Goal: Transaction & Acquisition: Obtain resource

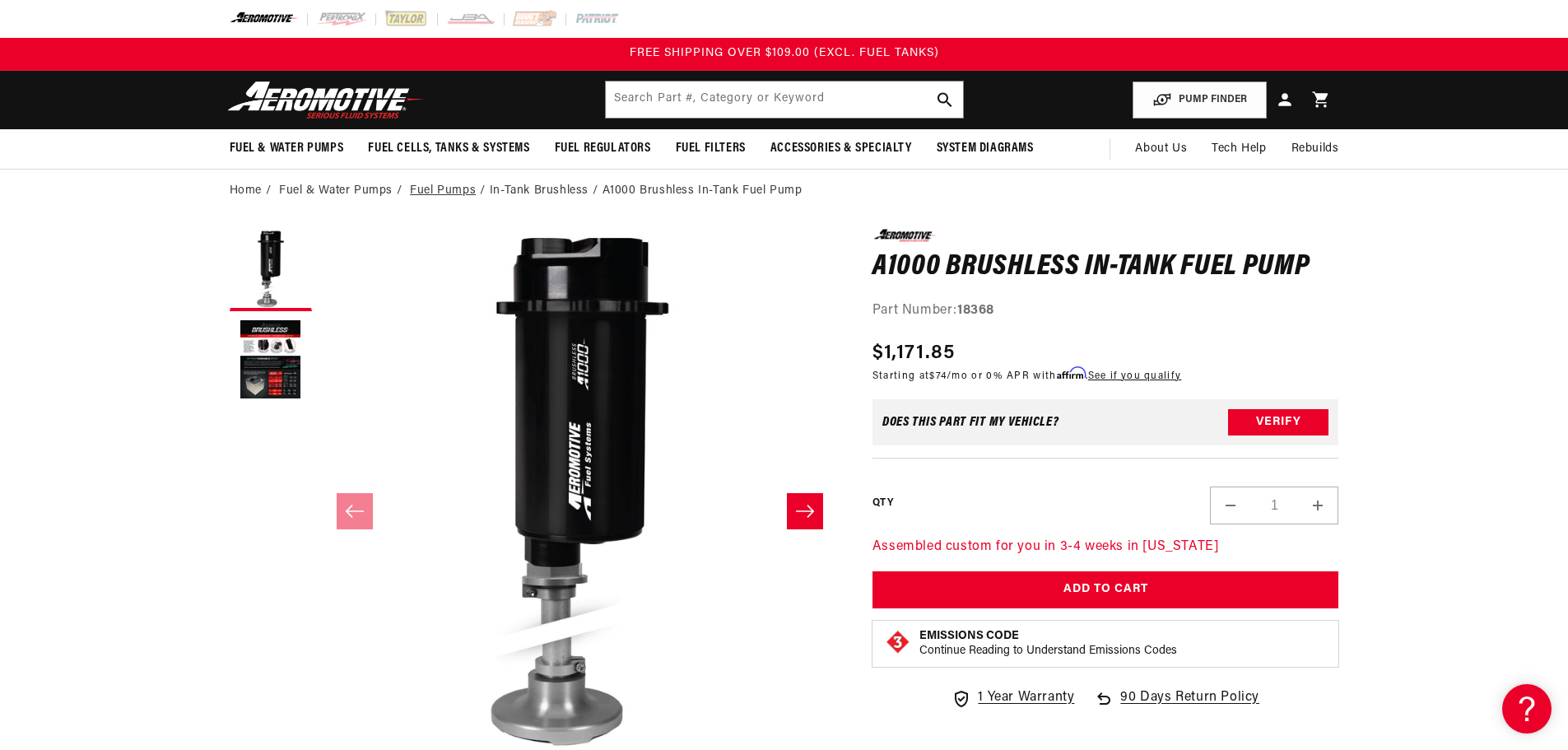
click at [454, 189] on link "Fuel Pumps" at bounding box center [443, 191] width 66 height 18
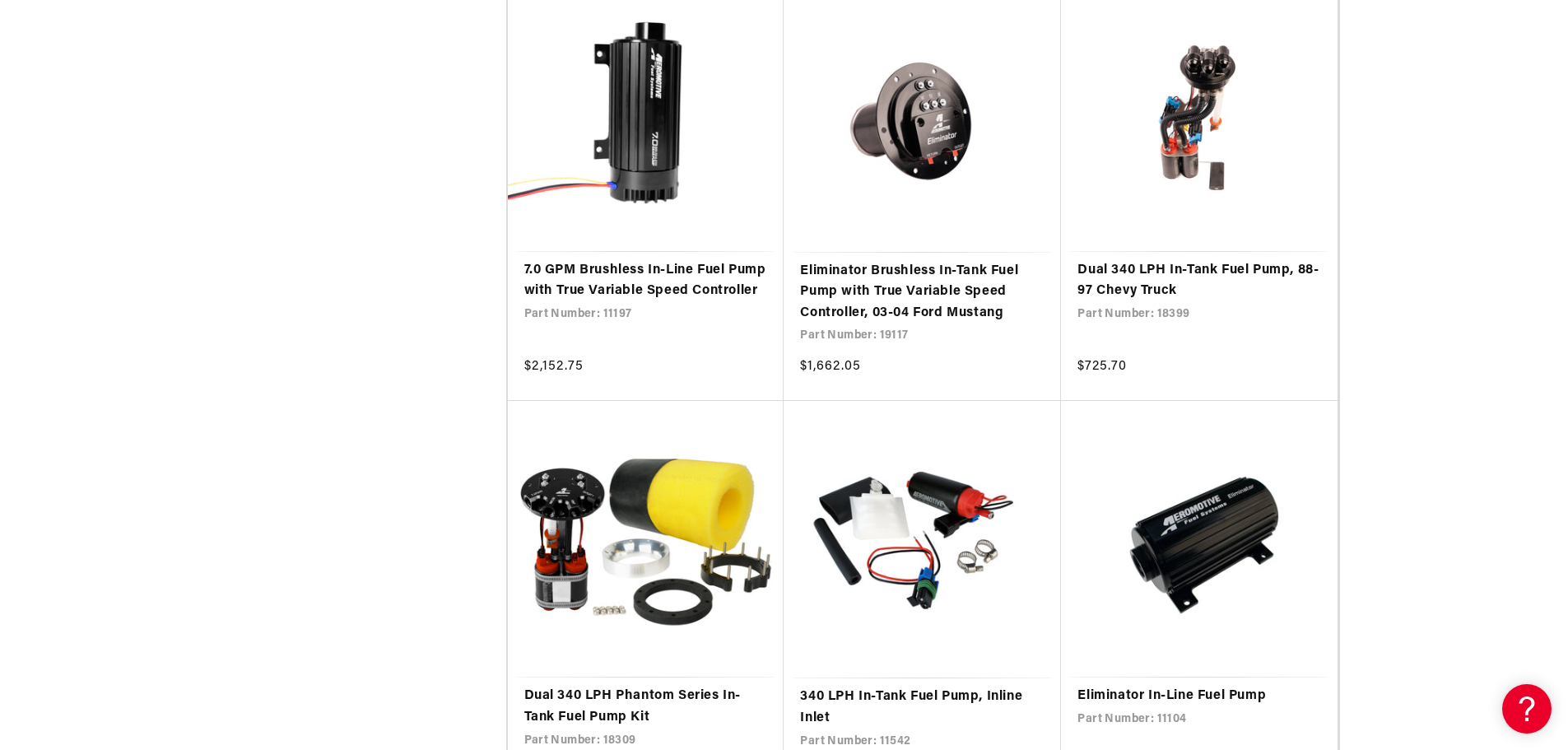
scroll to position [1565, 0]
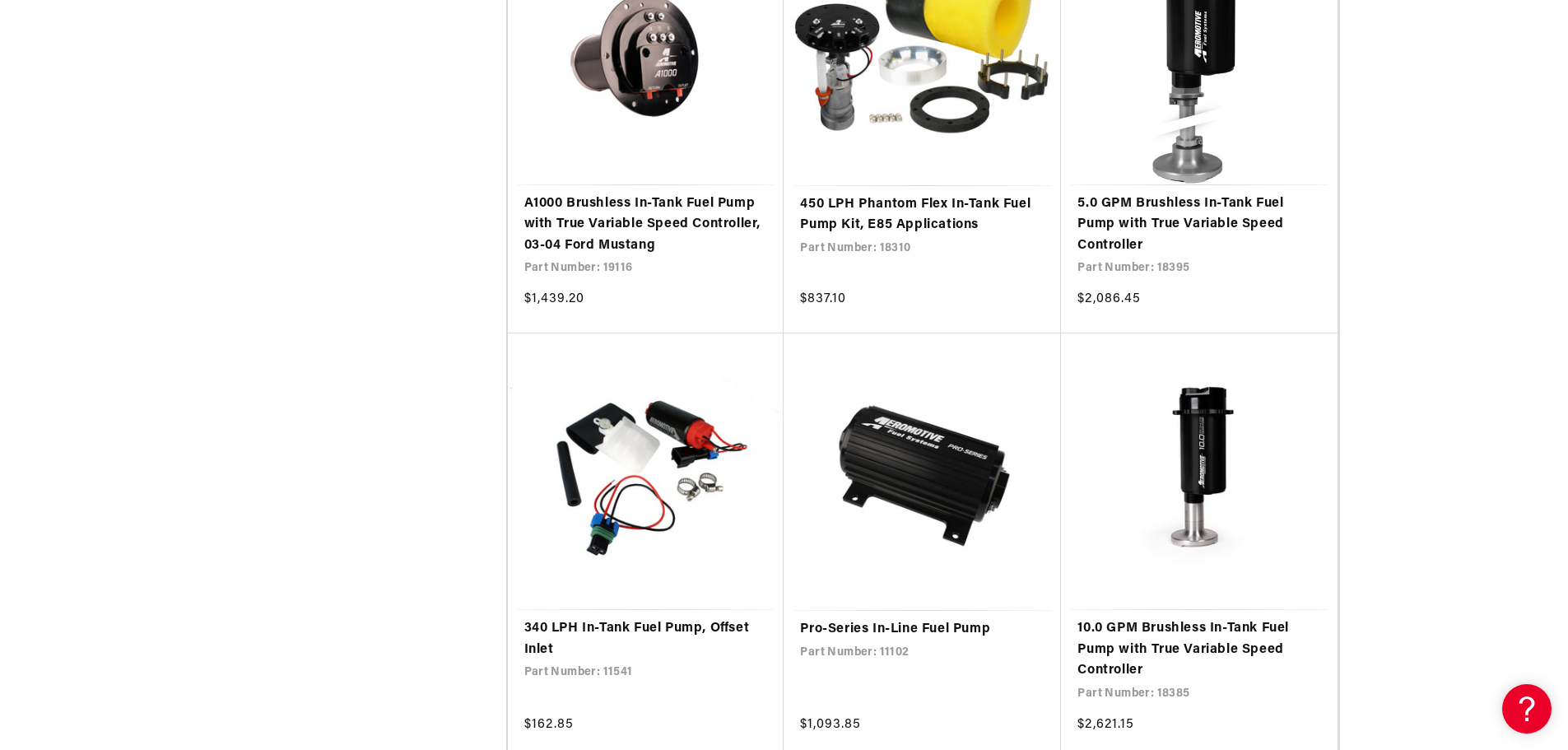
scroll to position [3459, 0]
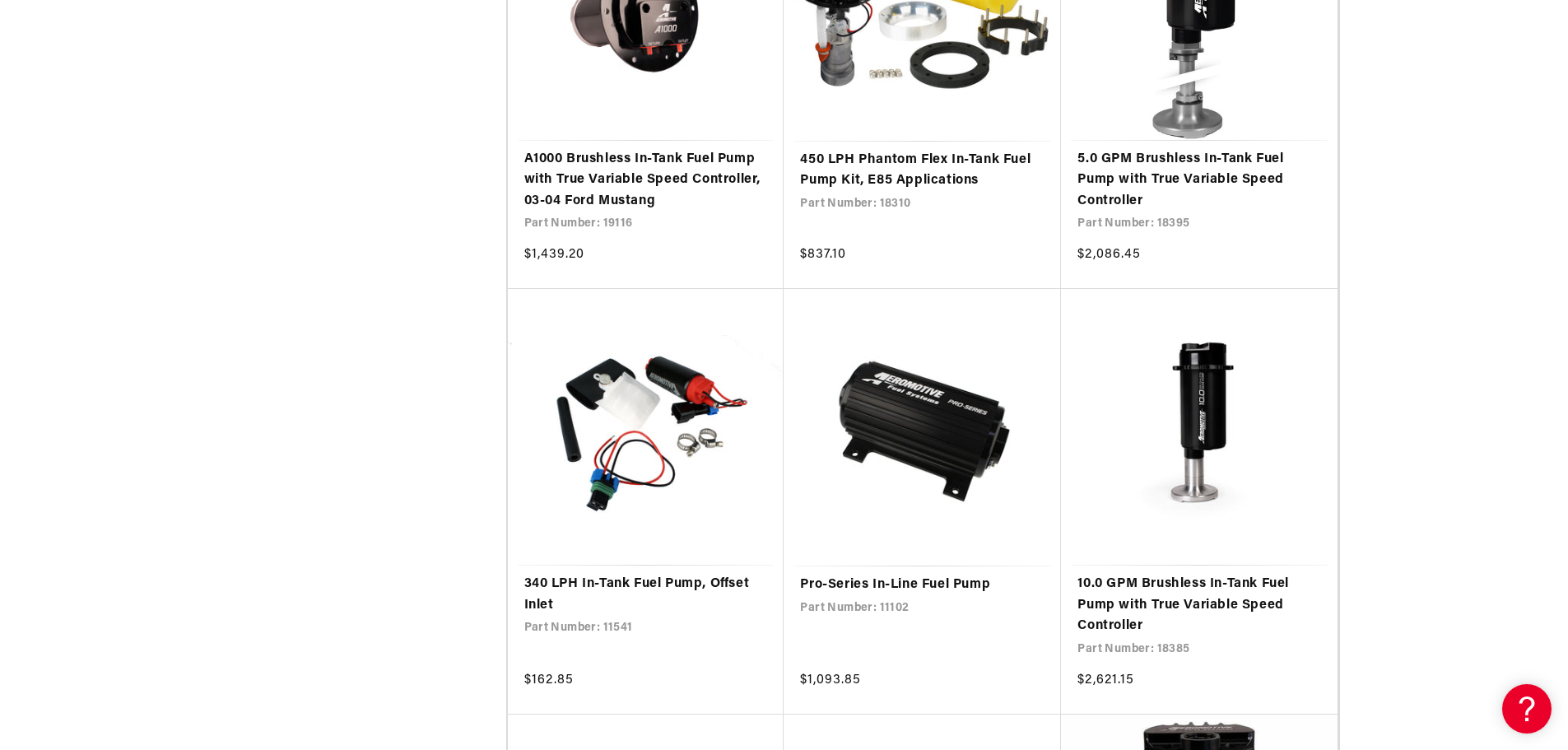
drag, startPoint x: 126, startPoint y: 588, endPoint x: 113, endPoint y: 588, distance: 13.0
drag, startPoint x: 113, startPoint y: 588, endPoint x: 420, endPoint y: 418, distance: 350.9
click at [421, 416] on aside "Stock 0 selected Reset Stock In stock (150) In stock (150 products) Out of stoc…" at bounding box center [369, 345] width 277 height 6765
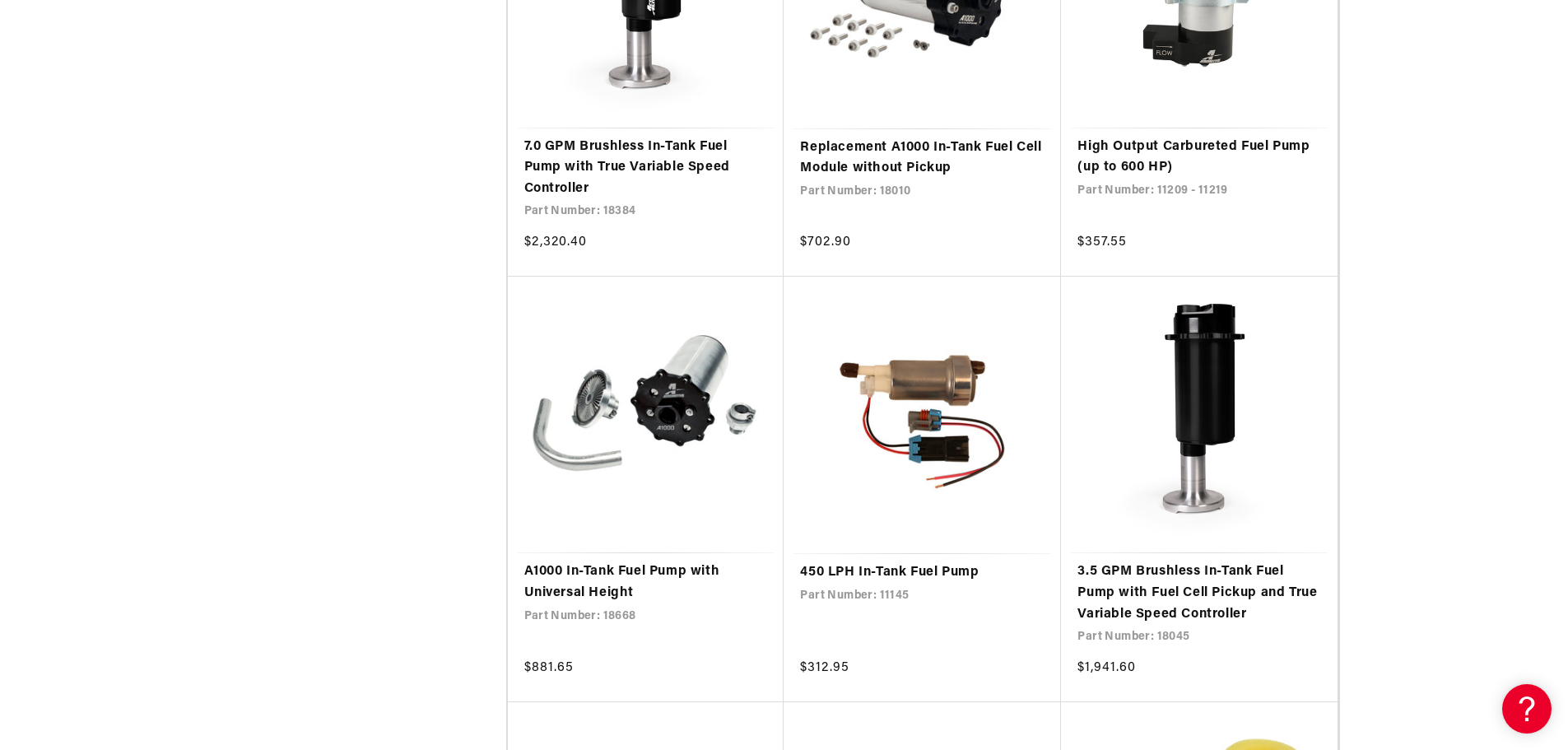
scroll to position [4777, 0]
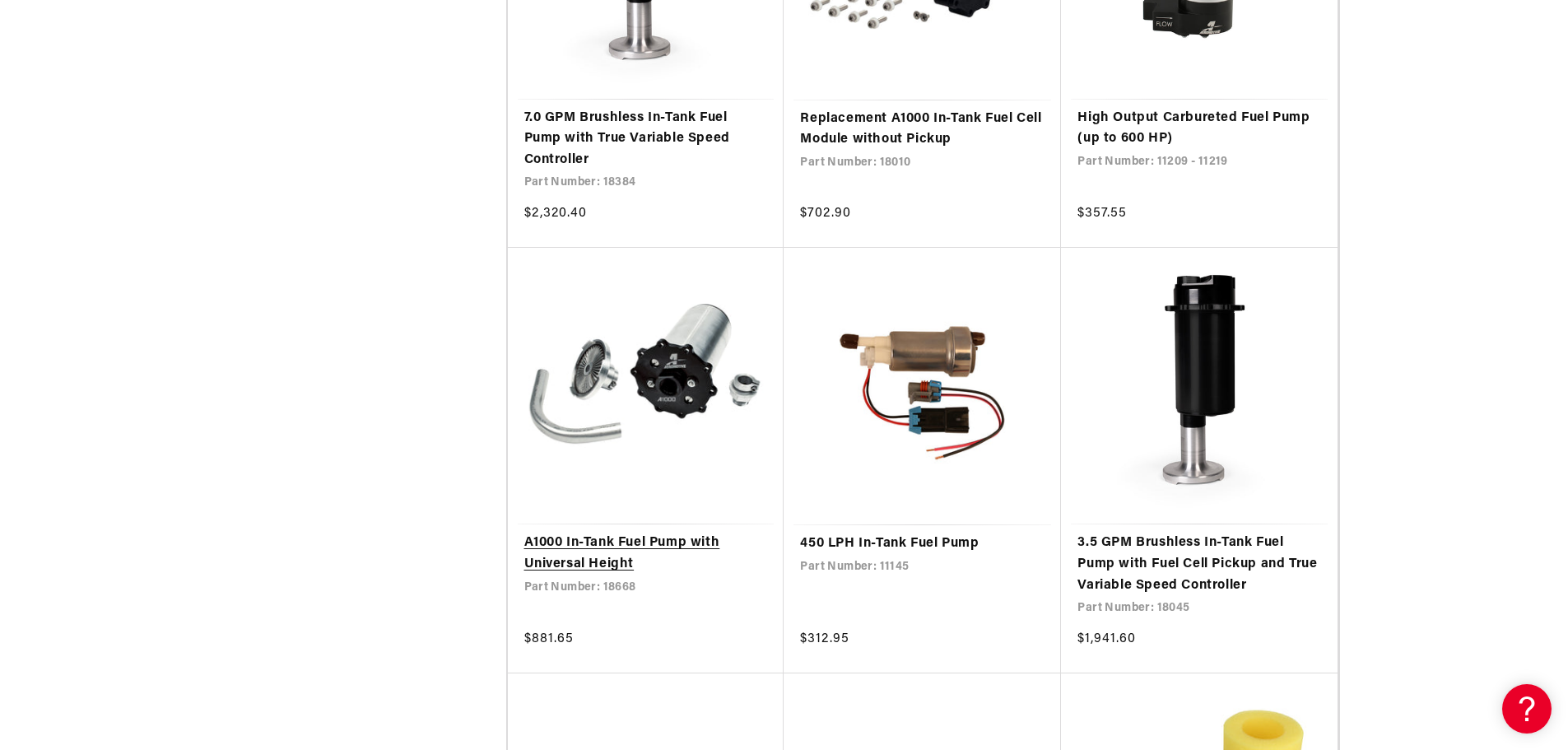
click at [684, 540] on link "A1000 In-Tank Fuel Pump with Universal Height" at bounding box center [646, 554] width 243 height 42
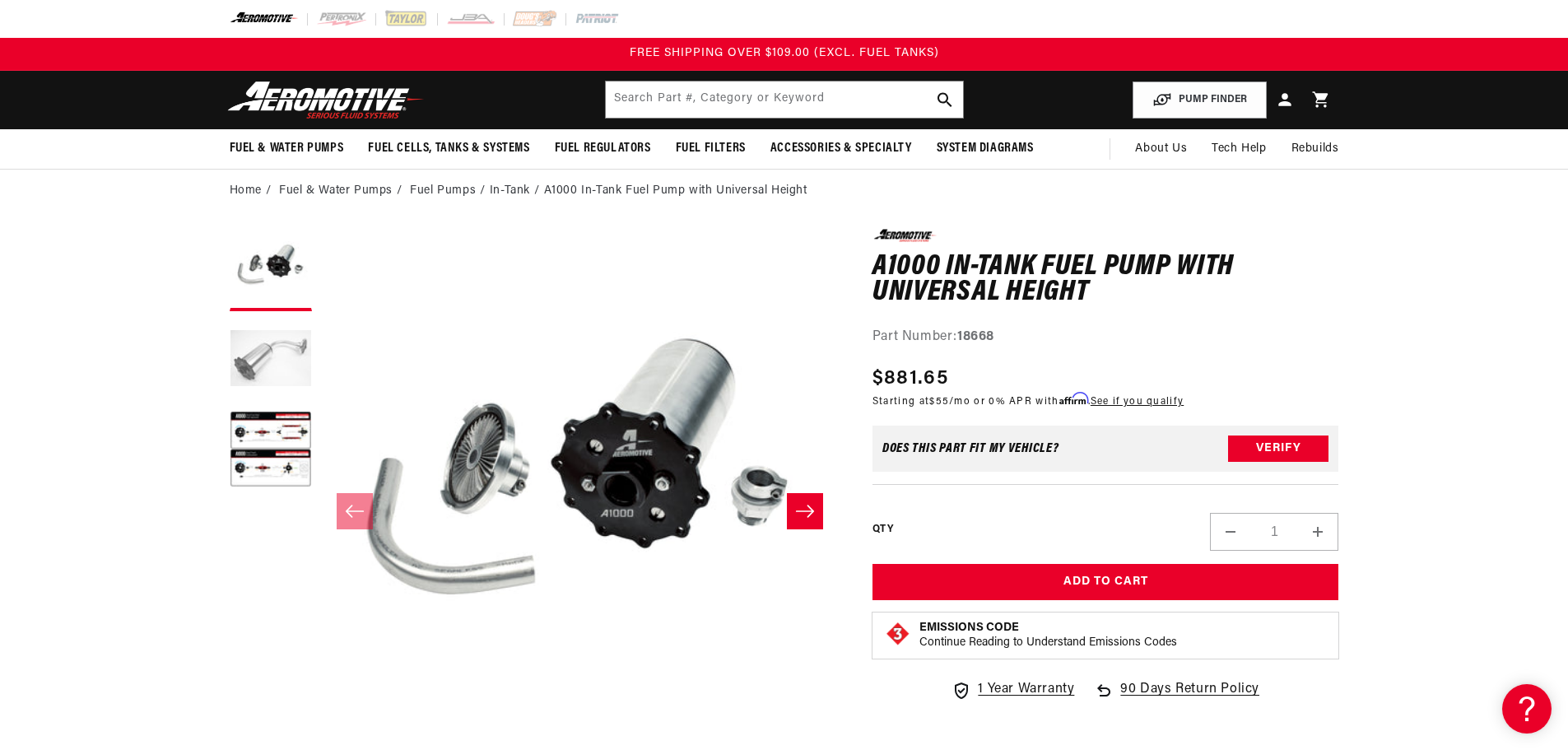
click at [267, 354] on button "Load image 2 in gallery view" at bounding box center [271, 360] width 82 height 82
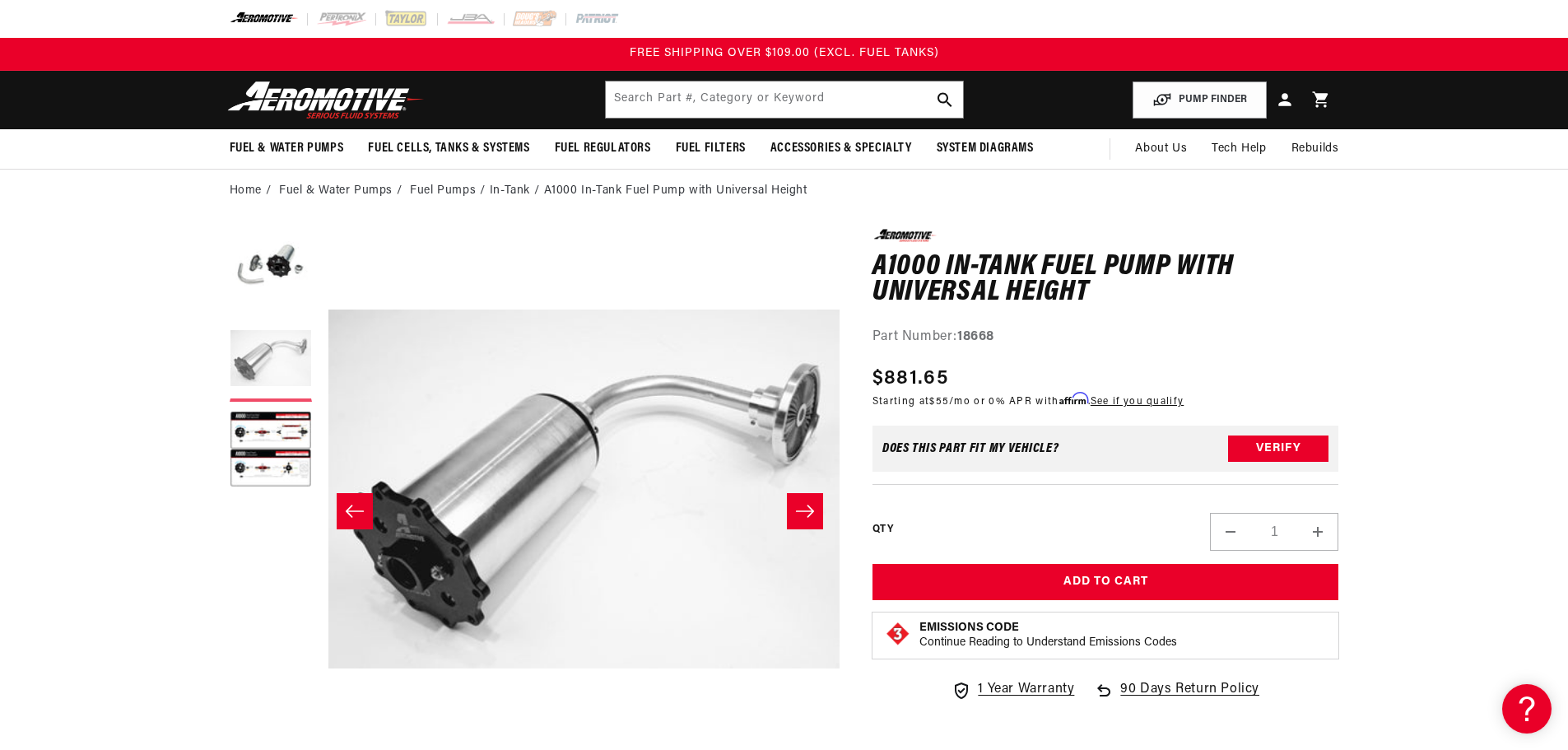
scroll to position [0, 520]
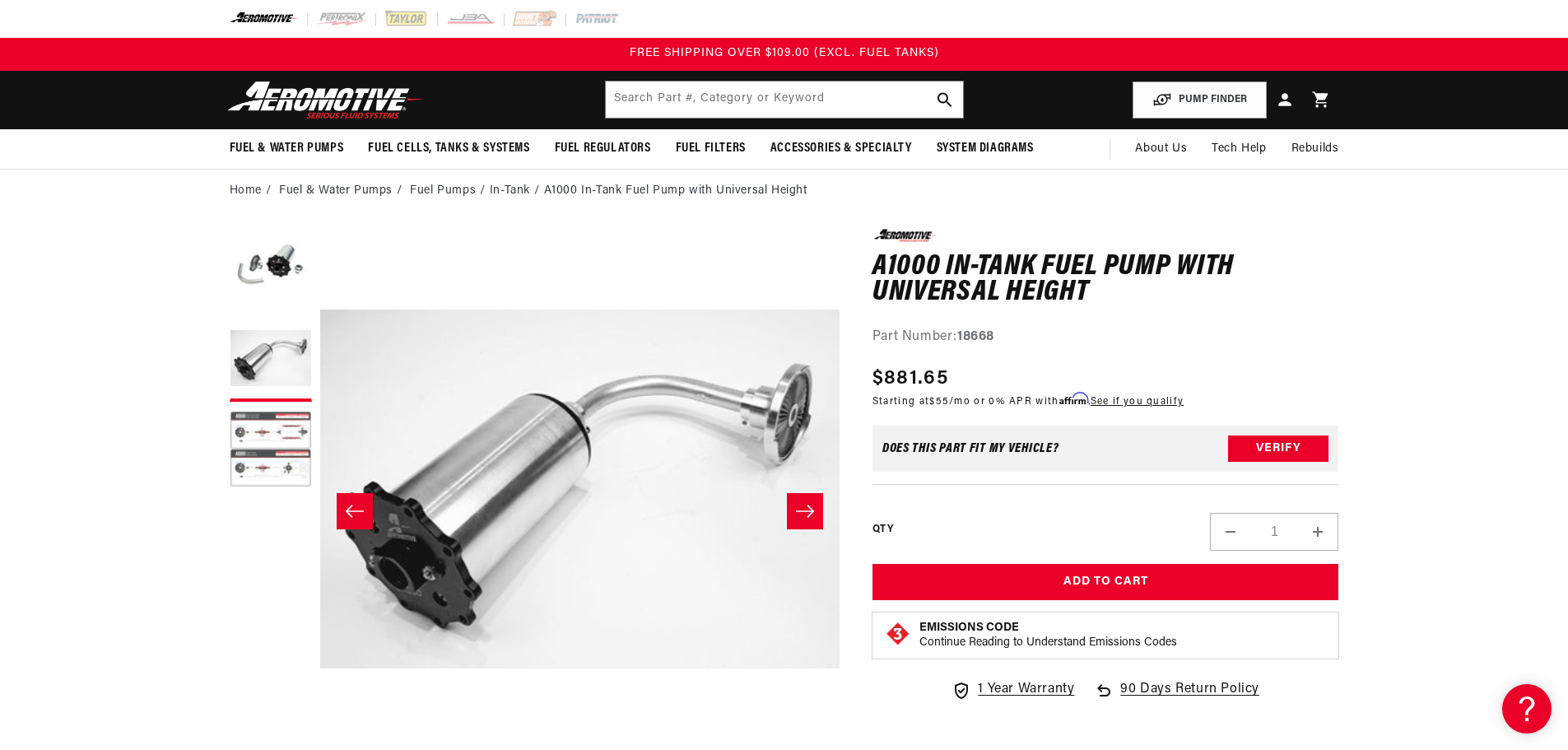
click at [256, 446] on button "Load image 3 in gallery view" at bounding box center [271, 451] width 82 height 82
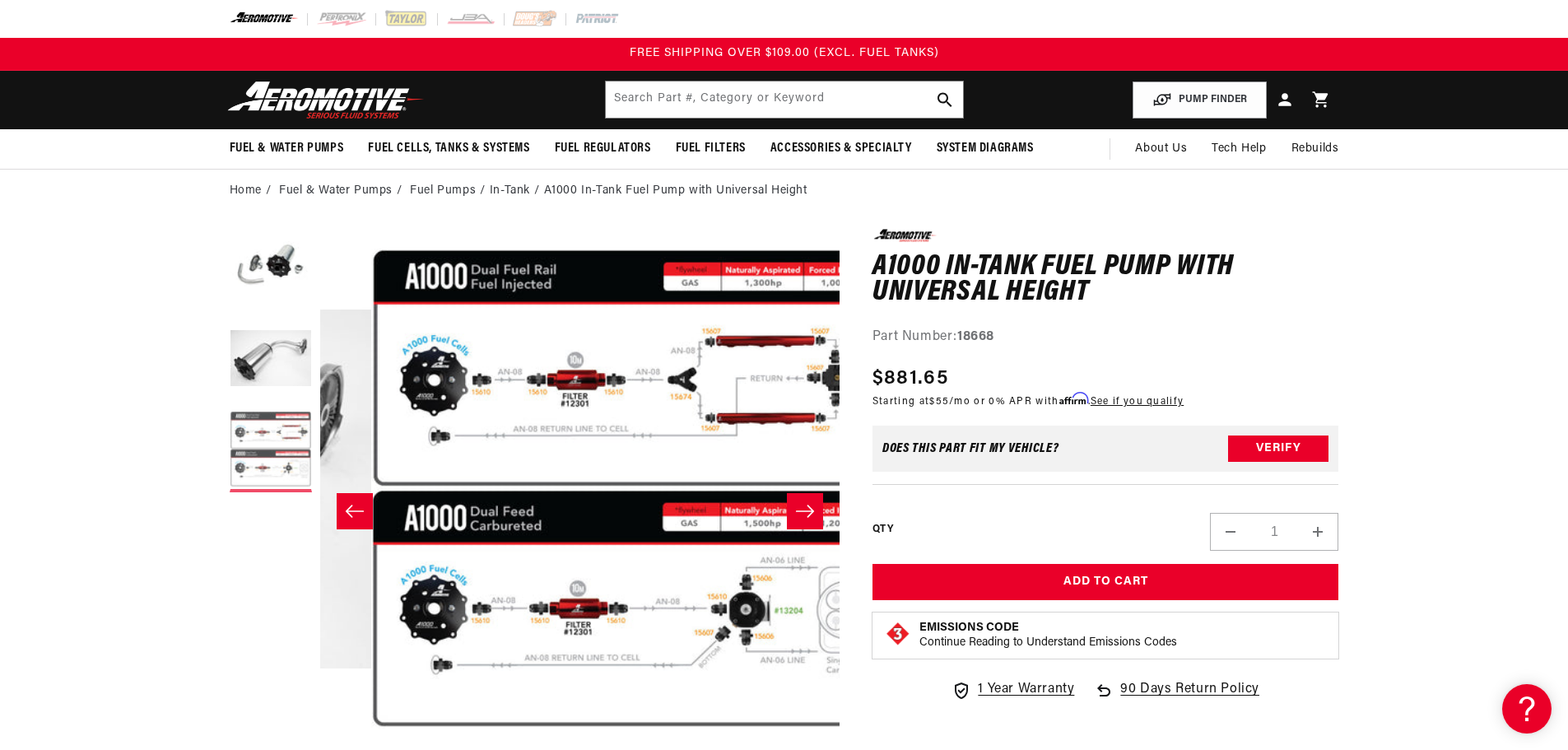
scroll to position [0, 1040]
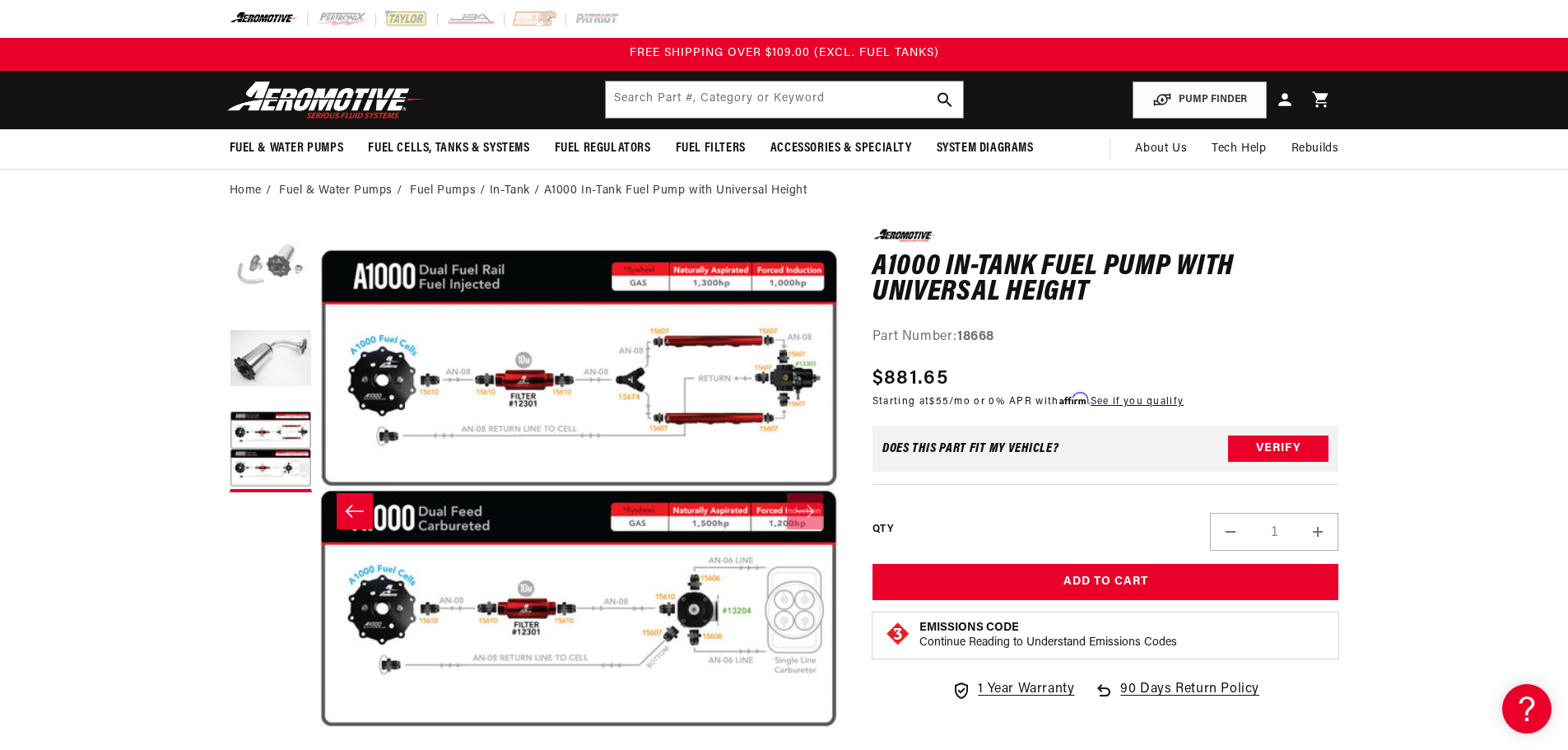
click at [278, 252] on button "Load image 1 in gallery view" at bounding box center [271, 270] width 82 height 82
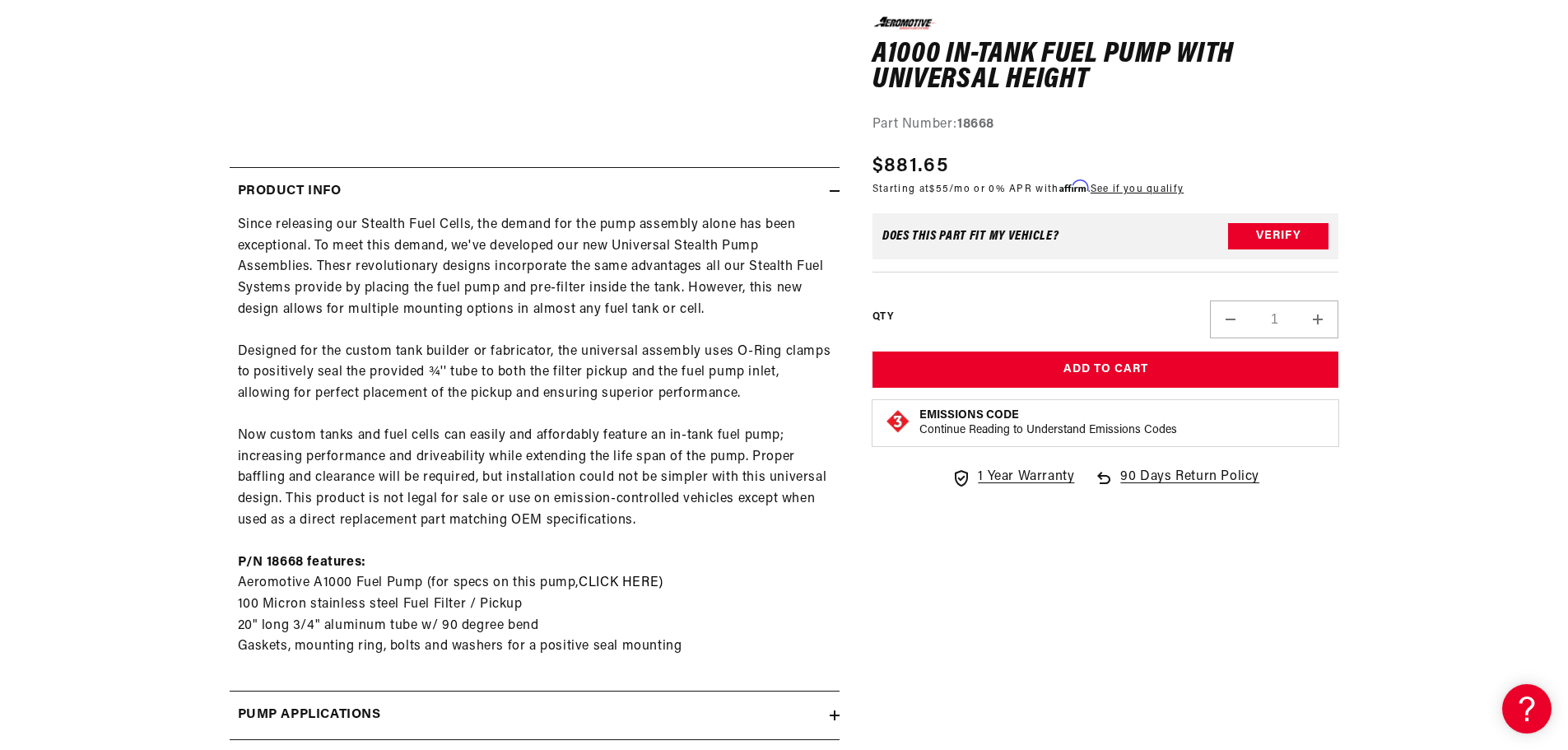
scroll to position [659, 0]
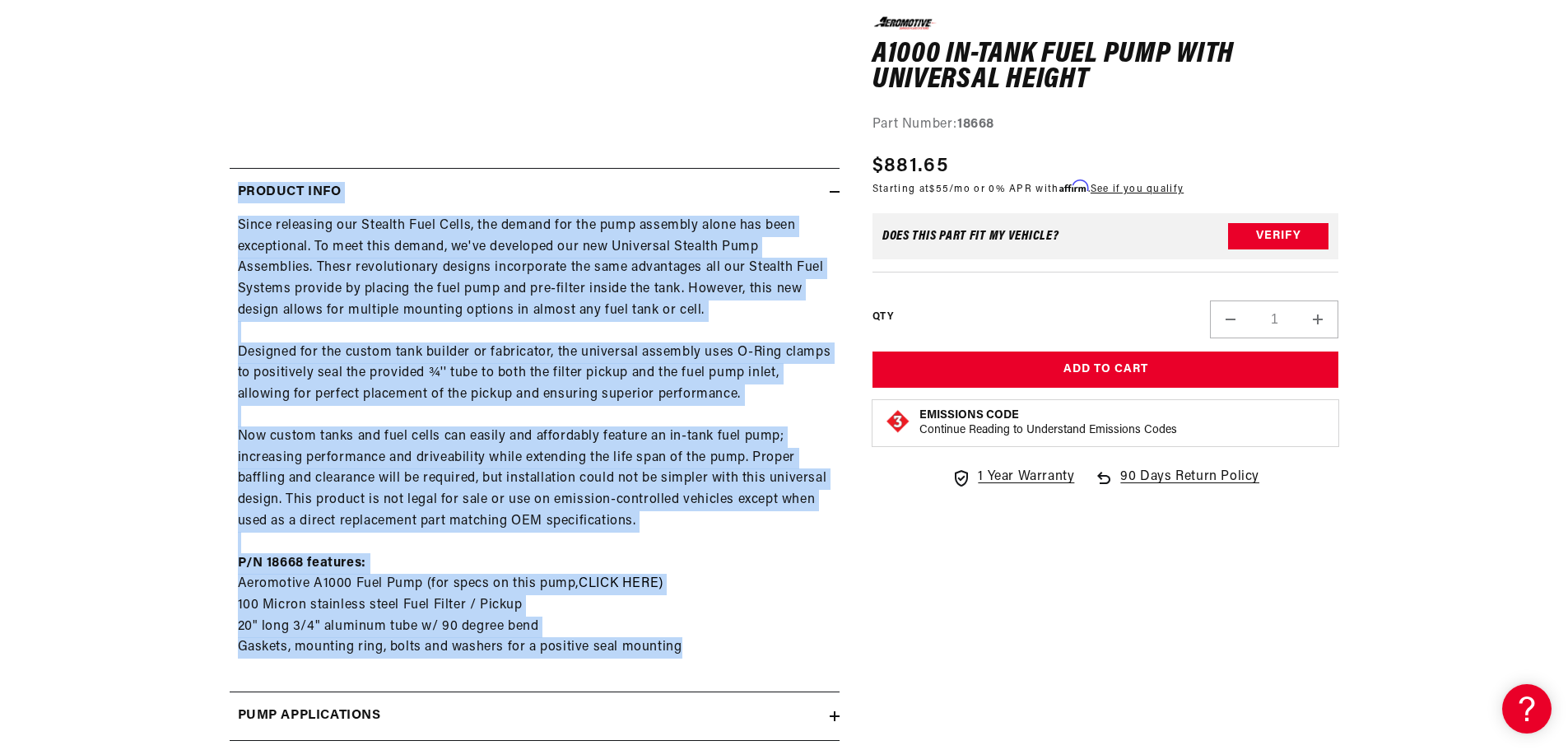
drag, startPoint x: 703, startPoint y: 642, endPoint x: 214, endPoint y: 194, distance: 663.2
click at [214, 194] on section "0.0 star rating Write a review A1000 In-Tank Fuel Pump with Universal Height A1…" at bounding box center [784, 257] width 1192 height 1407
click at [214, 197] on section "0.0 star rating Write a review A1000 In-Tank Fuel Pump with Universal Height A1…" at bounding box center [784, 257] width 1192 height 1407
click at [227, 198] on section "0.0 star rating Write a review A1000 In-Tank Fuel Pump with Universal Height A1…" at bounding box center [784, 257] width 1192 height 1407
click at [261, 267] on div "Since releasing our Stealth Fuel Cells, the demand for the pump assembly alone …" at bounding box center [535, 448] width 610 height 464
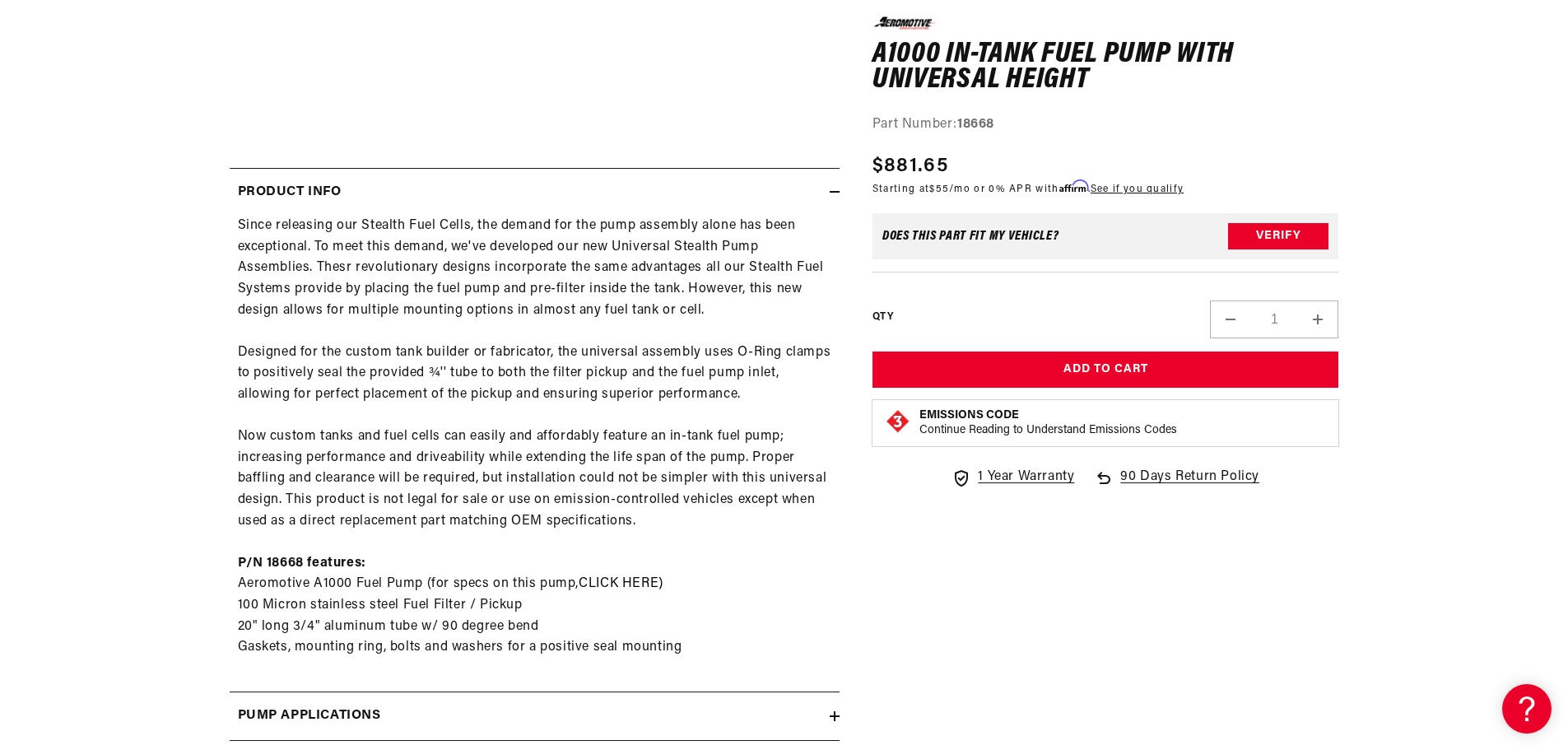
drag, startPoint x: 538, startPoint y: 567, endPoint x: 549, endPoint y: 567, distance: 11.0
drag, startPoint x: 549, startPoint y: 567, endPoint x: 564, endPoint y: 561, distance: 16.2
drag, startPoint x: 564, startPoint y: 561, endPoint x: 489, endPoint y: 361, distance: 213.6
click at [489, 361] on div "Since releasing our Stealth Fuel Cells, the demand for the pump assembly alone …" at bounding box center [535, 448] width 610 height 464
click at [138, 340] on section "0.0 star rating Write a review A1000 In-Tank Fuel Pump with Universal Height A1…" at bounding box center [784, 257] width 1568 height 1407
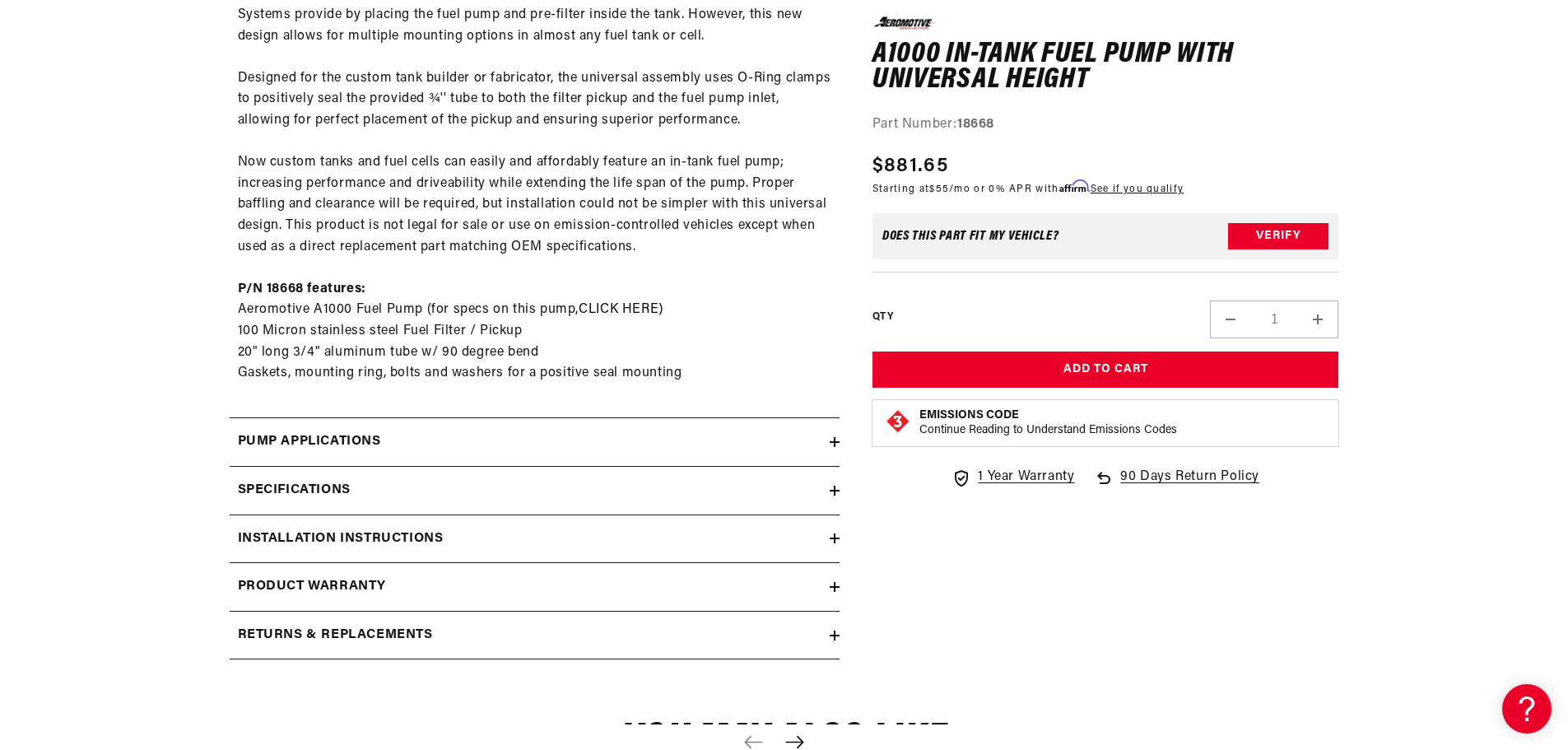
scroll to position [1071, 0]
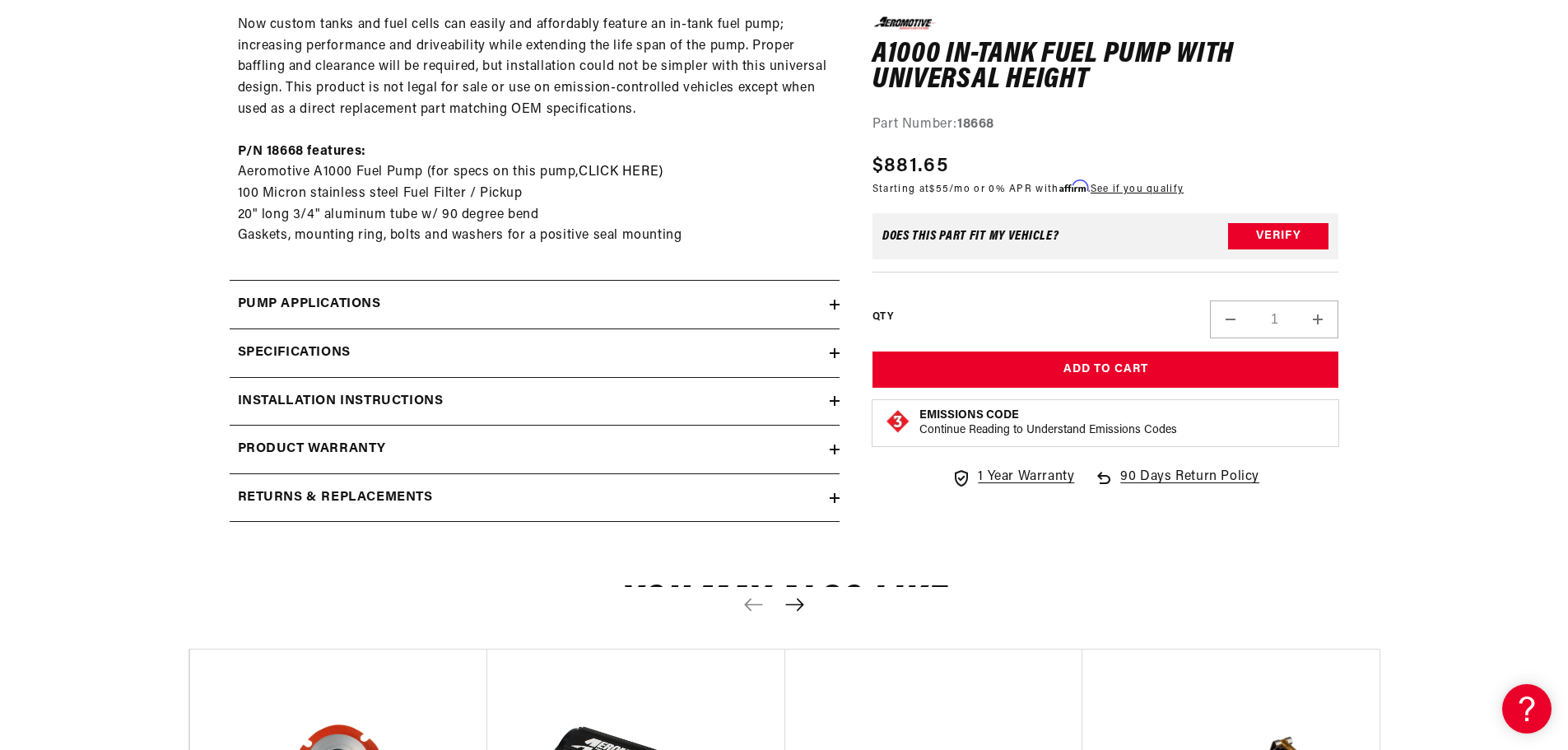
click at [282, 298] on h2 "Pump Applications" at bounding box center [309, 305] width 143 height 22
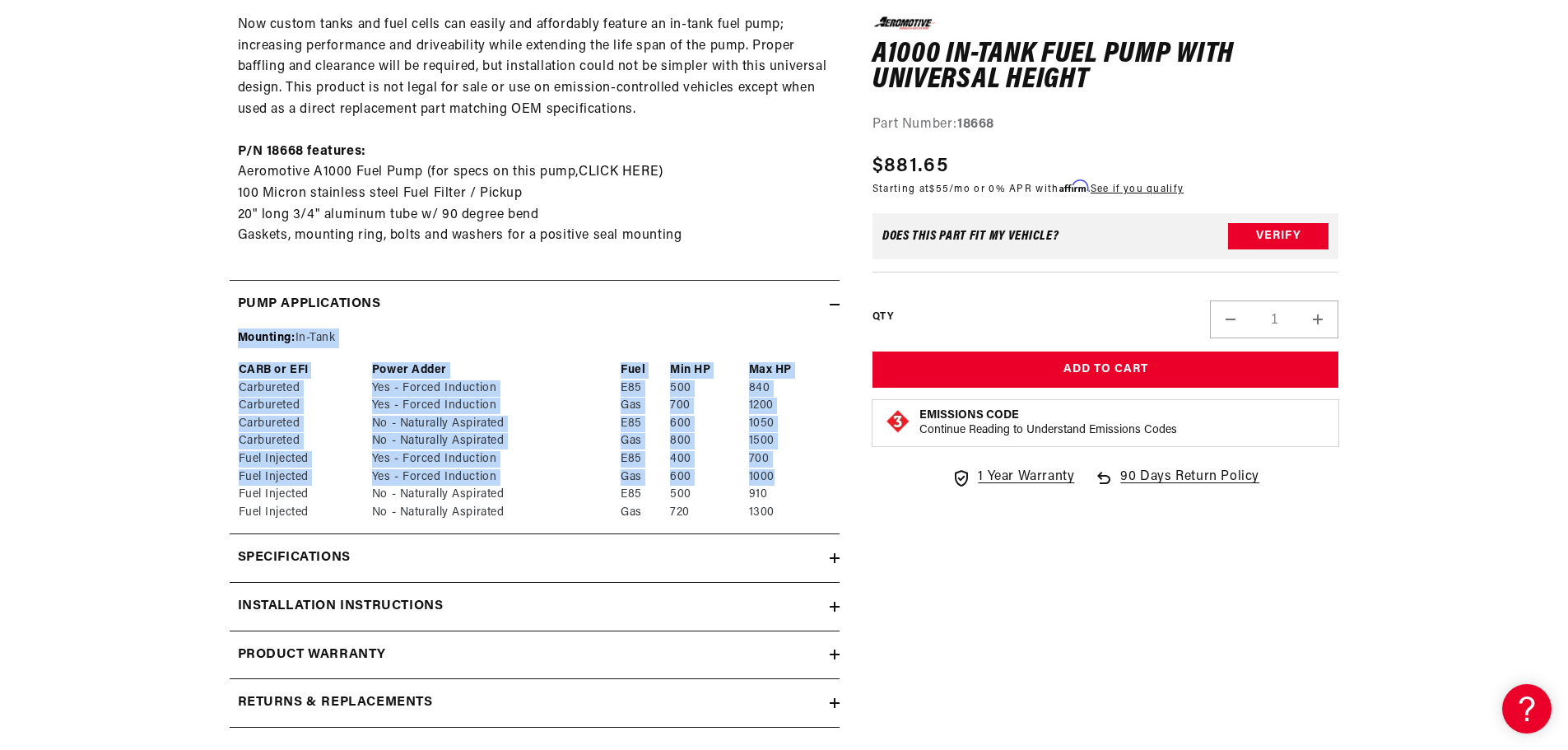
drag, startPoint x: 224, startPoint y: 481, endPoint x: 784, endPoint y: 471, distance: 560.1
click at [238, 464] on td "Fuel Injected" at bounding box center [304, 459] width 133 height 18
drag, startPoint x: 235, startPoint y: 452, endPoint x: 795, endPoint y: 514, distance: 563.4
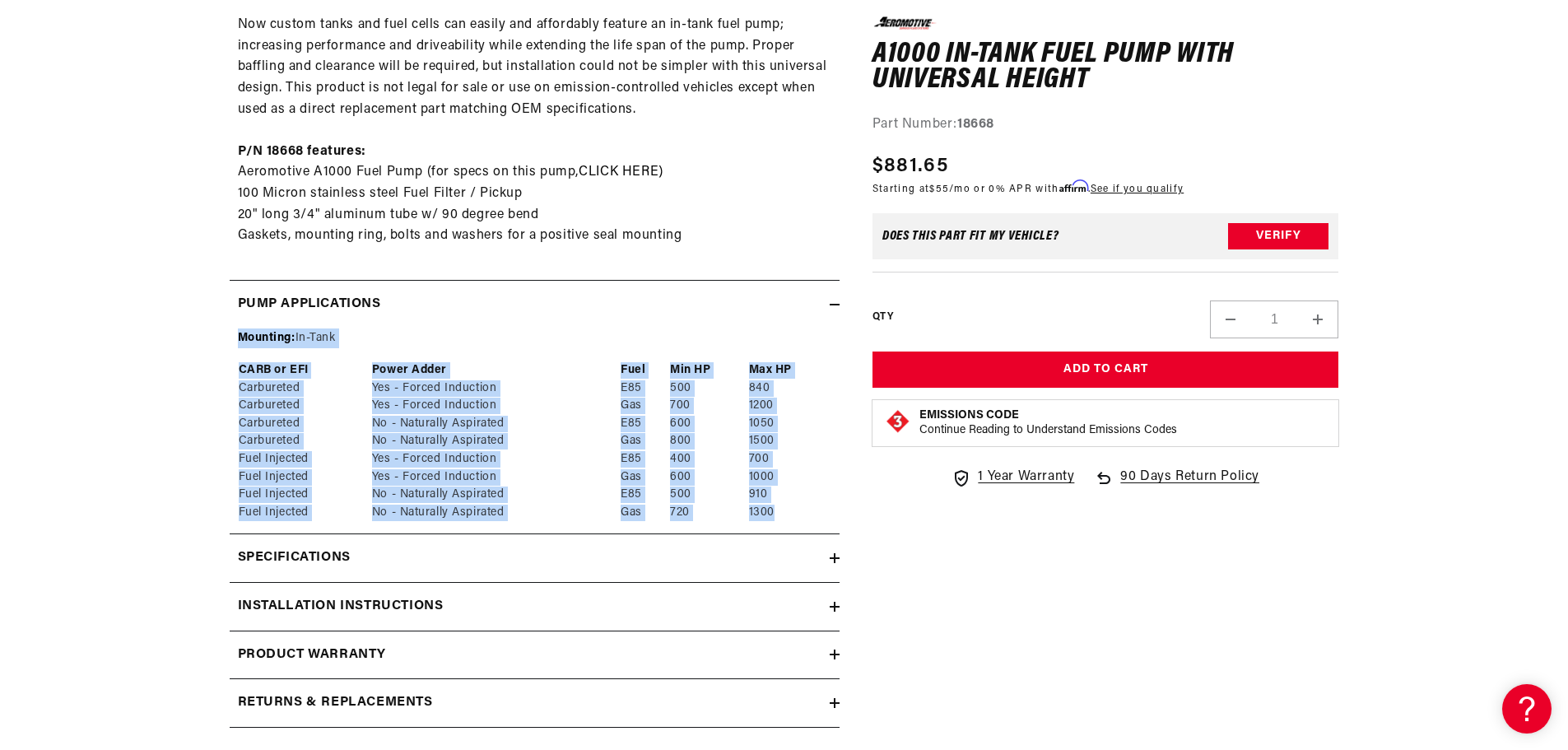
click at [795, 514] on div "Mounting: In-Tank CARB or EFI Power Adder Fuel Min HP Max HP Carbureted Yes - F…" at bounding box center [535, 425] width 610 height 192
click at [792, 511] on td "1300" at bounding box center [790, 512] width 83 height 18
click at [791, 509] on td "1300" at bounding box center [790, 512] width 83 height 18
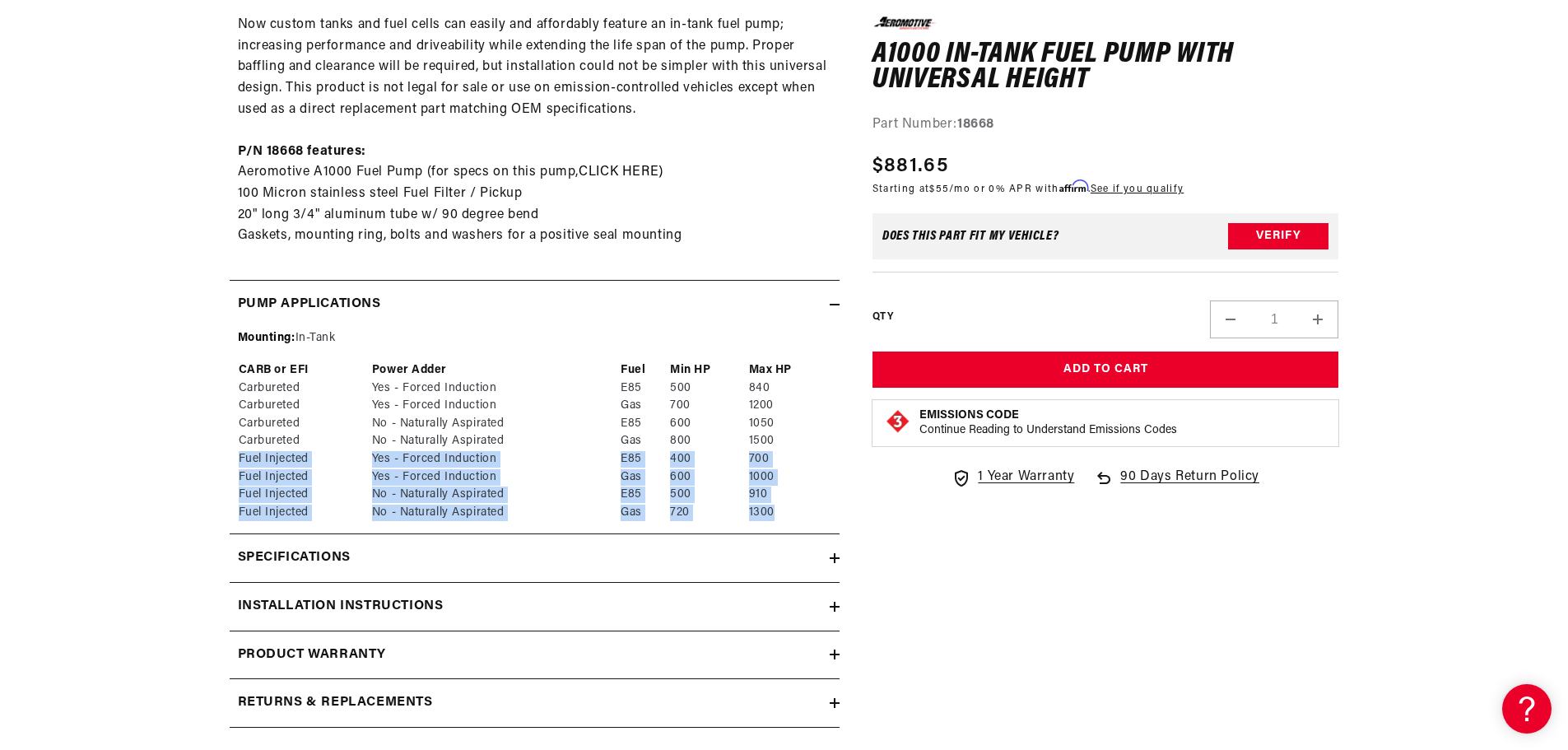
drag, startPoint x: 786, startPoint y: 515, endPoint x: 237, endPoint y: 458, distance: 552.0
click at [238, 458] on tbody "Carbureted Yes - Forced Induction E85 500 840 Carbureted Yes - Forced Induction…" at bounding box center [535, 451] width 594 height 142
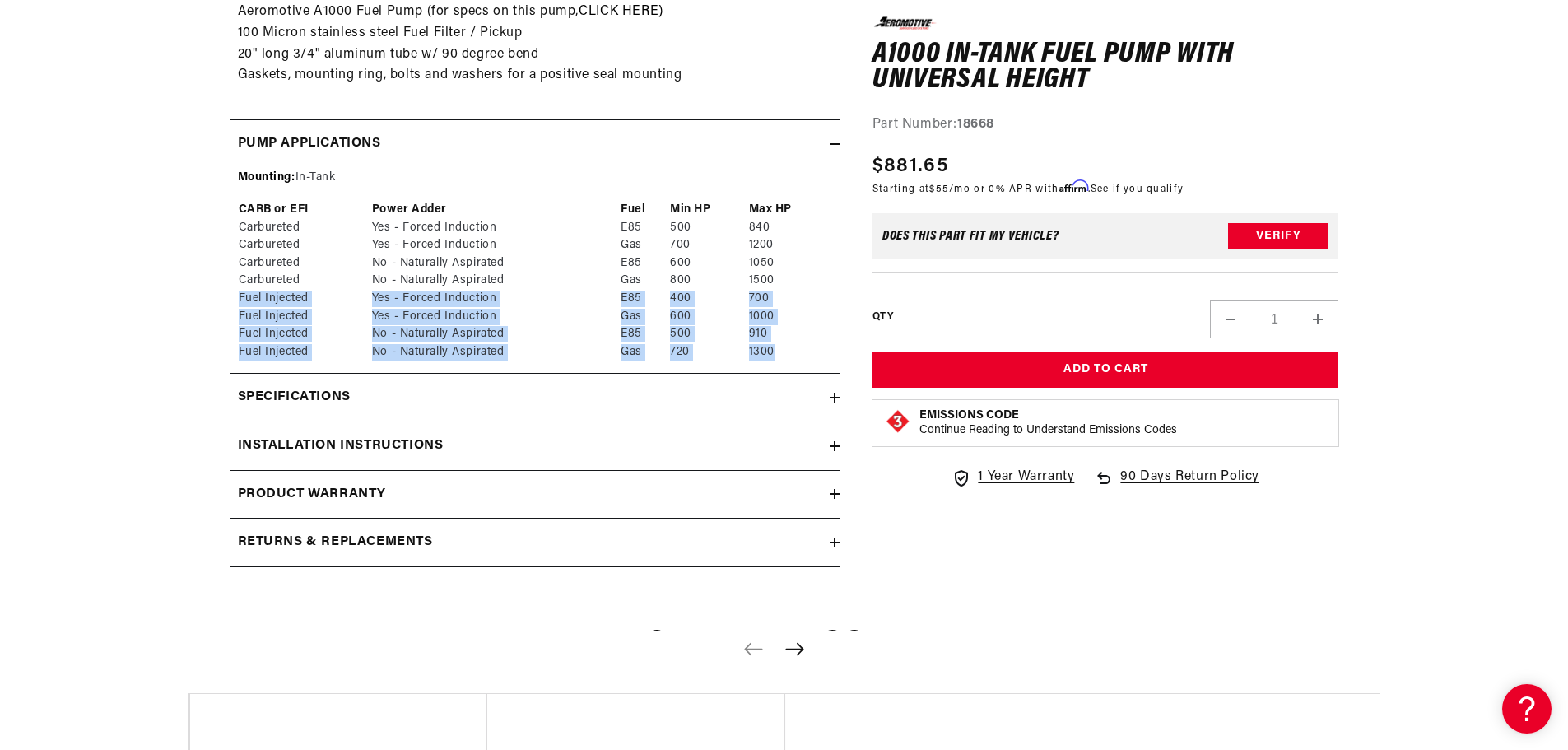
scroll to position [1236, 0]
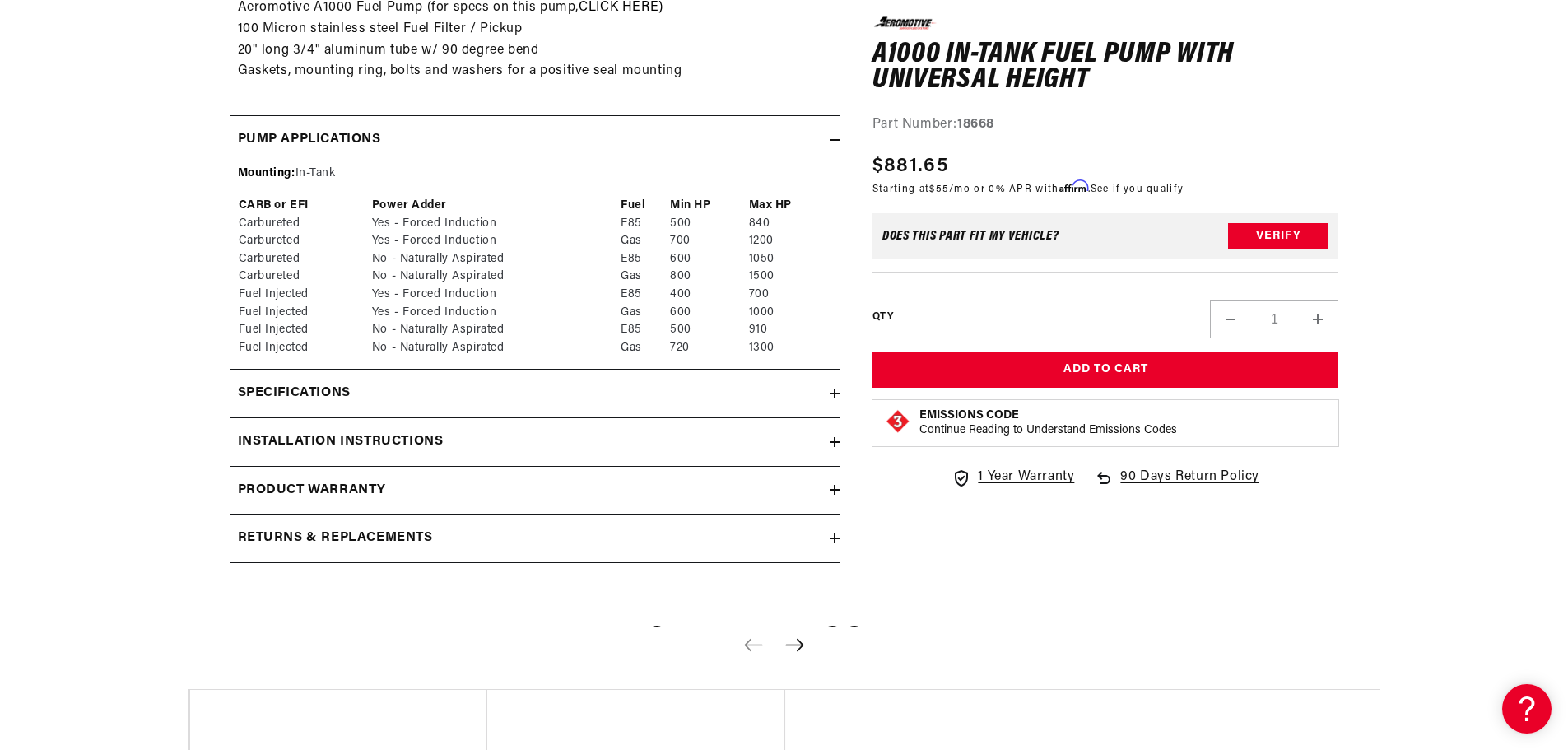
click at [280, 392] on h2 "Specifications" at bounding box center [294, 393] width 113 height 22
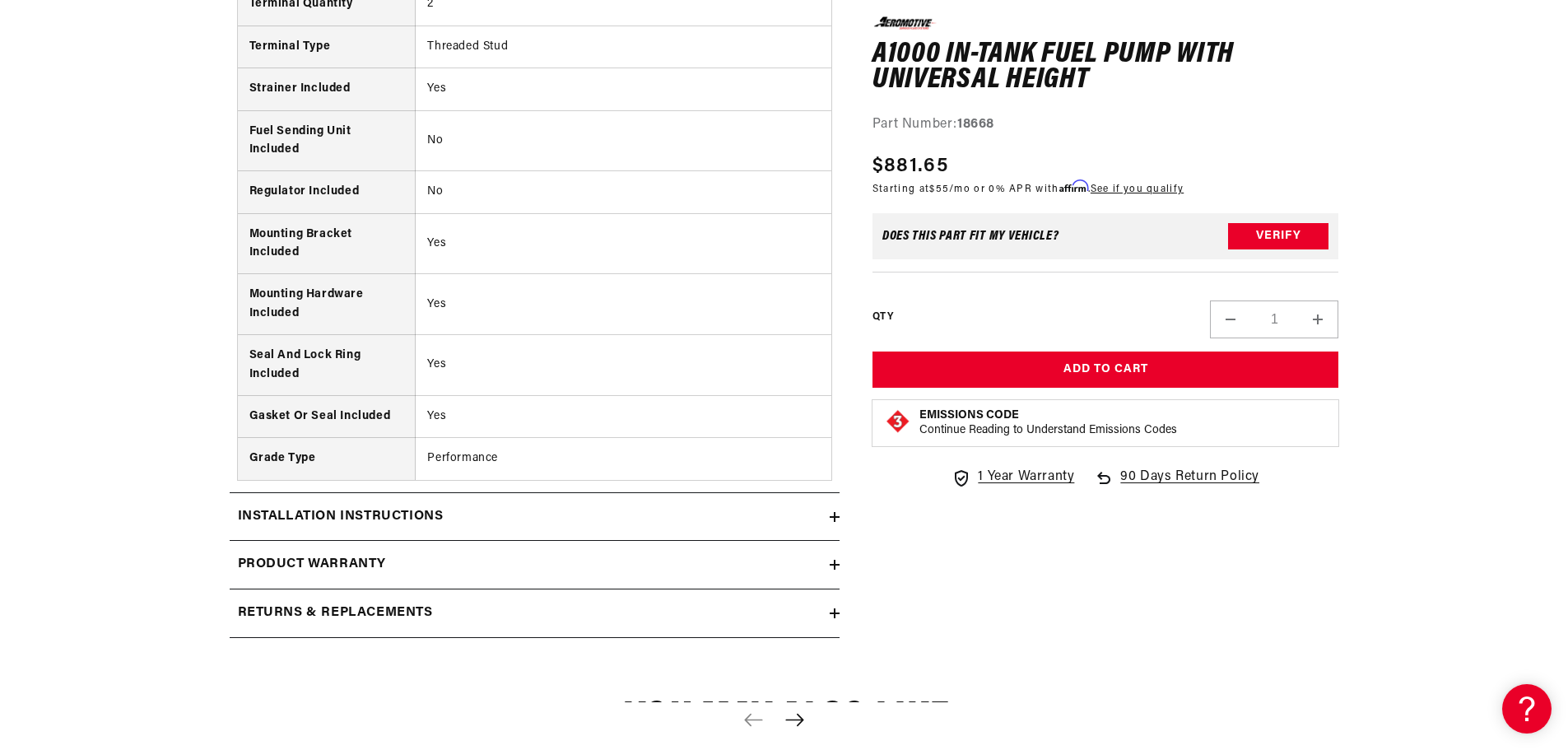
scroll to position [2471, 0]
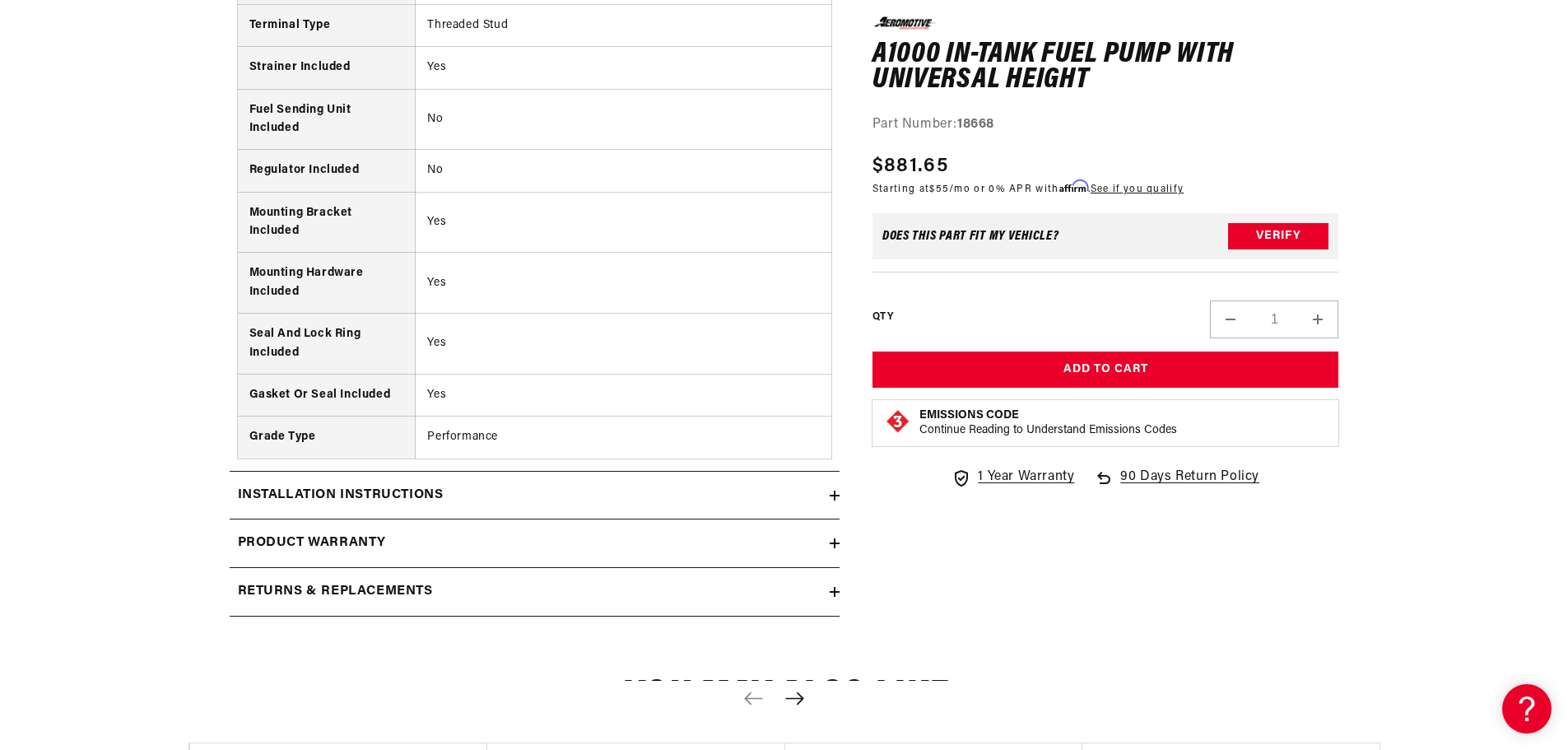
click at [322, 492] on h2 "Installation Instructions" at bounding box center [340, 495] width 206 height 22
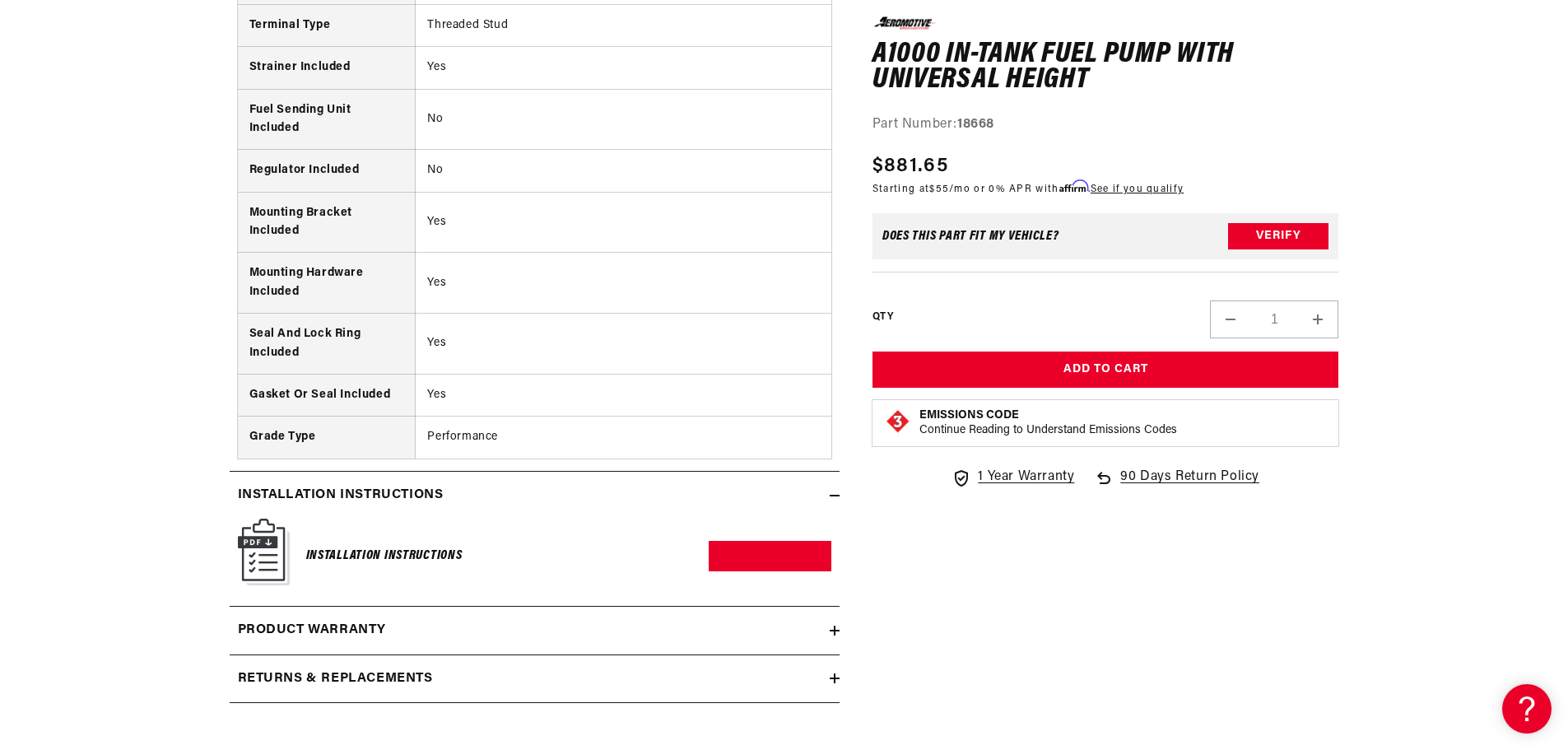
click at [272, 537] on img at bounding box center [263, 552] width 52 height 67
click at [373, 558] on h6 "Installation Instructions" at bounding box center [385, 557] width 157 height 23
click at [263, 549] on img at bounding box center [263, 552] width 52 height 67
click at [754, 555] on link "Download PDF" at bounding box center [770, 557] width 123 height 30
